Goal: Task Accomplishment & Management: Manage account settings

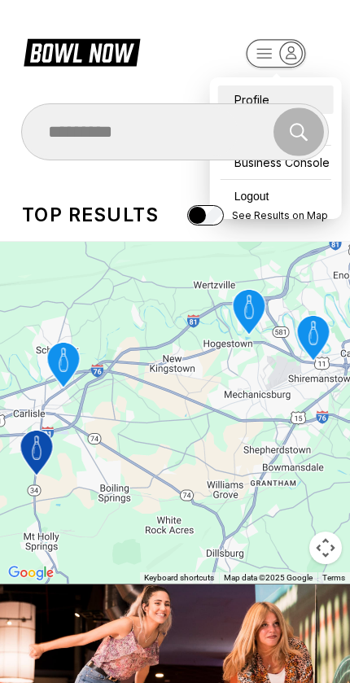
click at [283, 88] on div "Profile" at bounding box center [276, 99] width 116 height 28
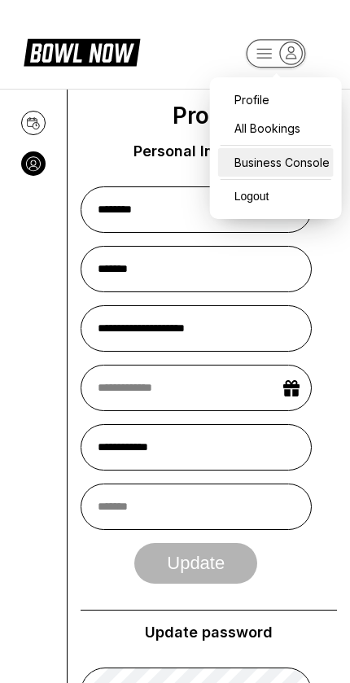
click at [317, 166] on div "Business Console" at bounding box center [276, 162] width 116 height 28
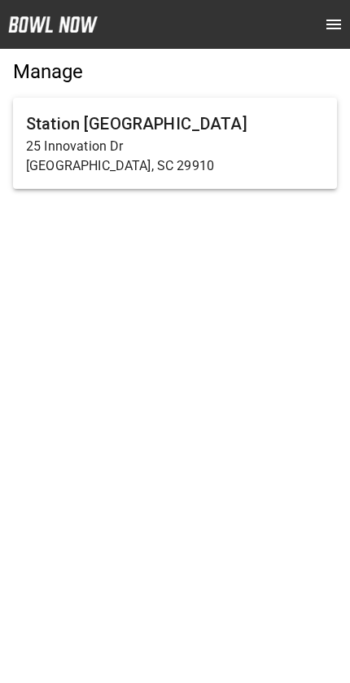
click at [260, 164] on p "Bluffton, SC 29910" at bounding box center [175, 166] width 298 height 20
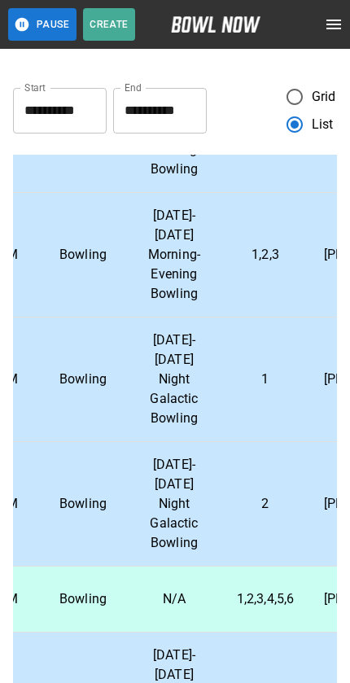
scroll to position [666, 249]
click at [264, 494] on p "2" at bounding box center [265, 504] width 65 height 20
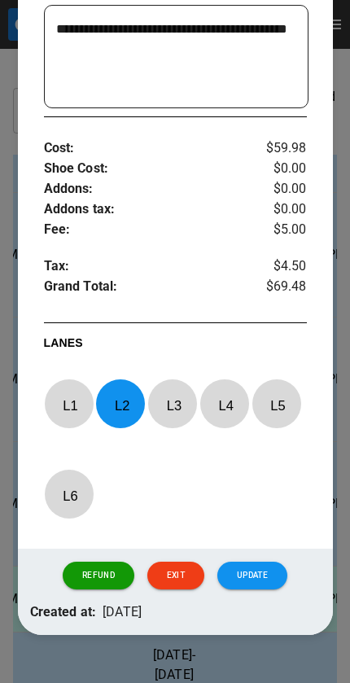
scroll to position [608, 0]
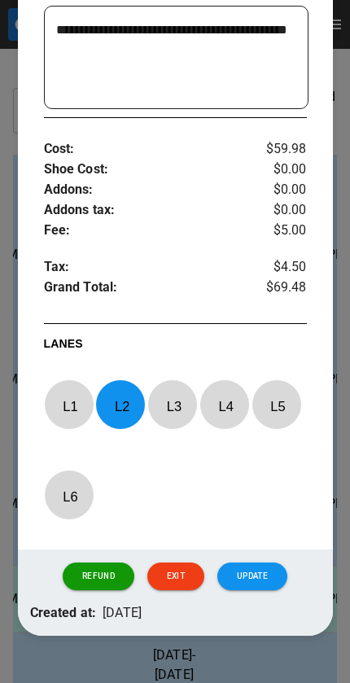
click at [254, 636] on div at bounding box center [175, 341] width 350 height 683
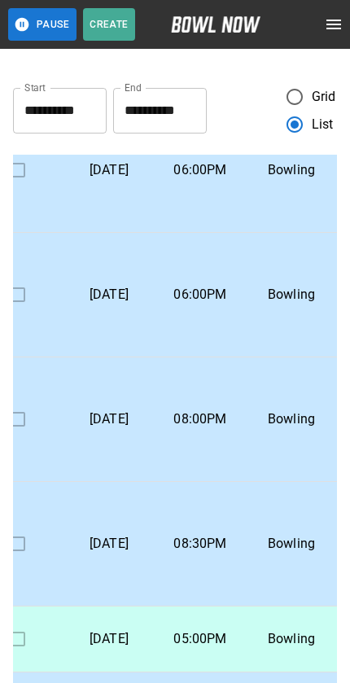
scroll to position [611, 38]
